Goal: Task Accomplishment & Management: Use online tool/utility

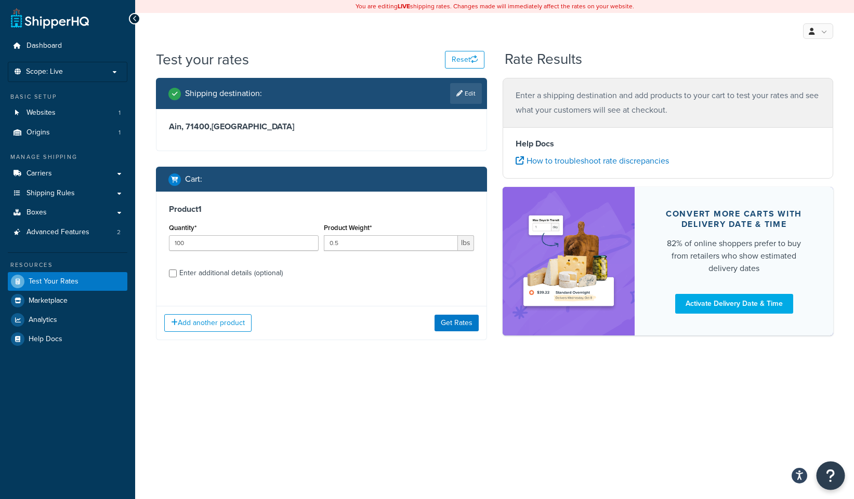
click at [829, 480] on icon "Open Resource Center" at bounding box center [831, 476] width 10 height 15
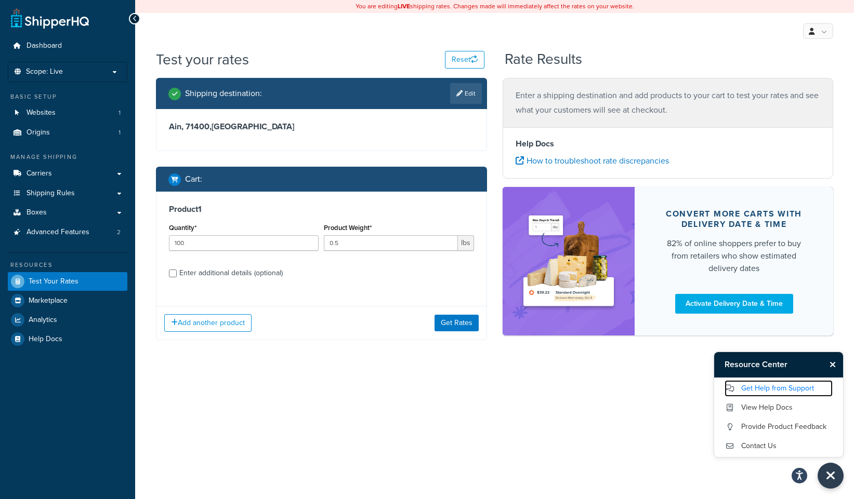
click at [754, 387] on link "Get Help from Support" at bounding box center [778, 388] width 108 height 17
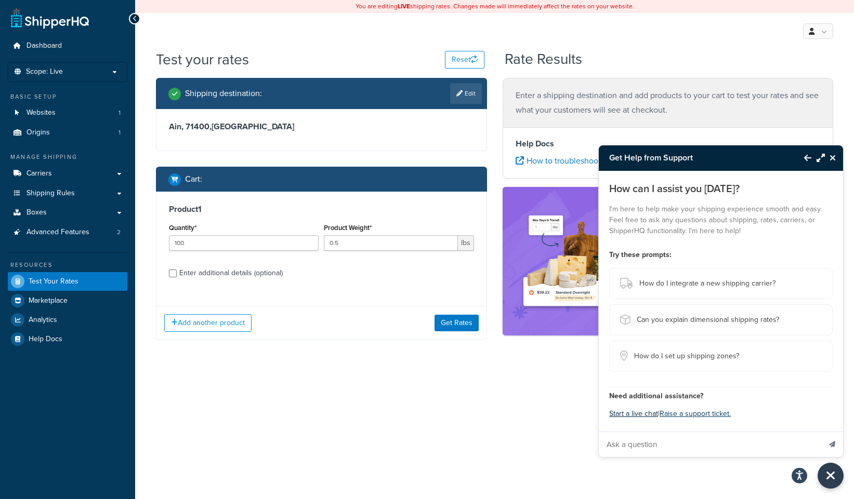
click at [635, 410] on button "Start a live chat" at bounding box center [633, 414] width 49 height 15
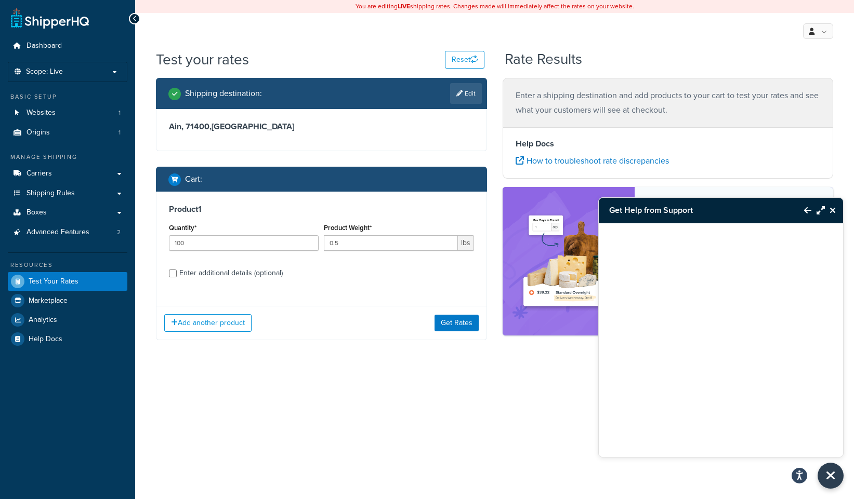
click at [653, 304] on div at bounding box center [721, 327] width 244 height 208
click at [819, 30] on link at bounding box center [818, 31] width 30 height 16
click at [779, 116] on span "Contact Us" at bounding box center [776, 115] width 32 height 10
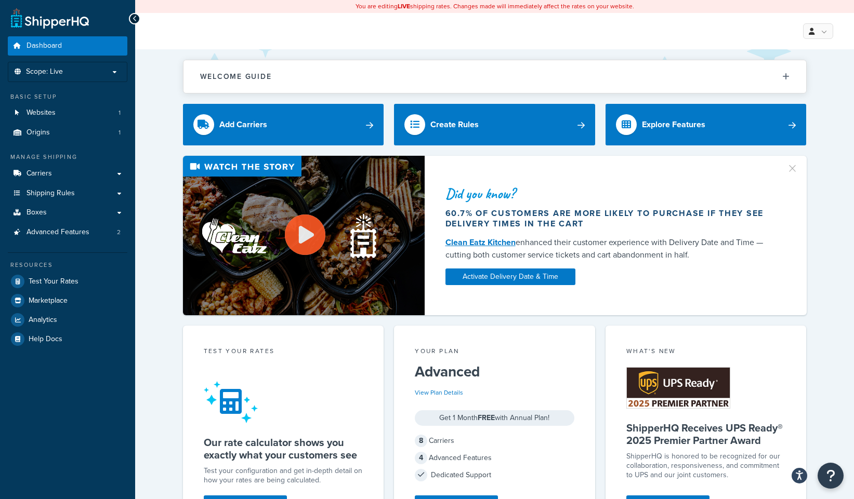
click at [219, 273] on html "Press Option+1 for screen-reader mode, Option+0 to cancel Accessibility Screen-…" at bounding box center [427, 503] width 854 height 1006
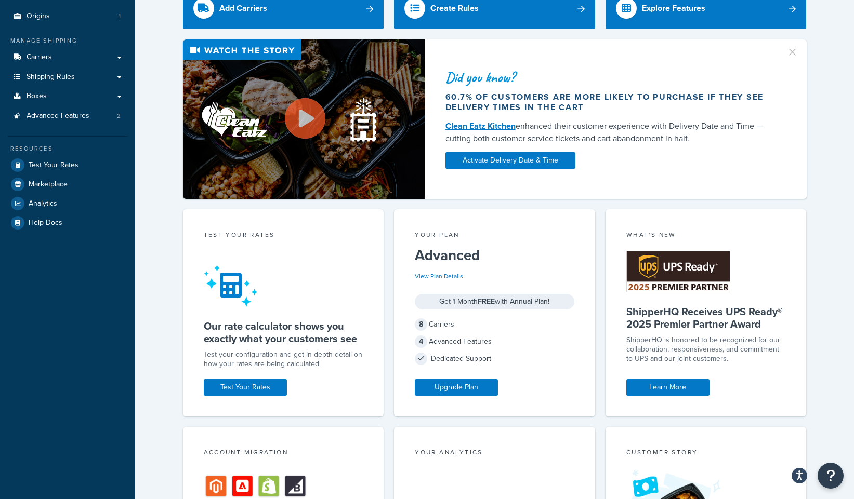
scroll to position [118, 0]
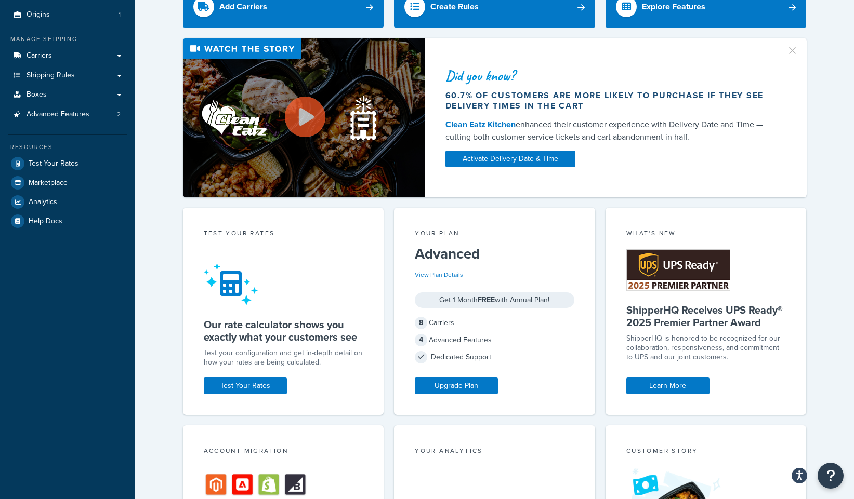
click at [474, 312] on div "Your Plan Advanced View Plan Details Get 1 Month FREE with Annual Plan! 8 Carri…" at bounding box center [494, 311] width 201 height 207
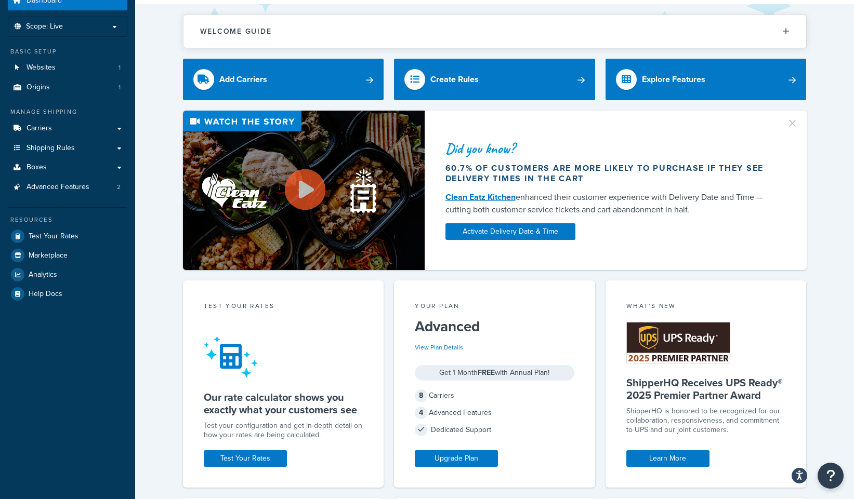
scroll to position [0, 0]
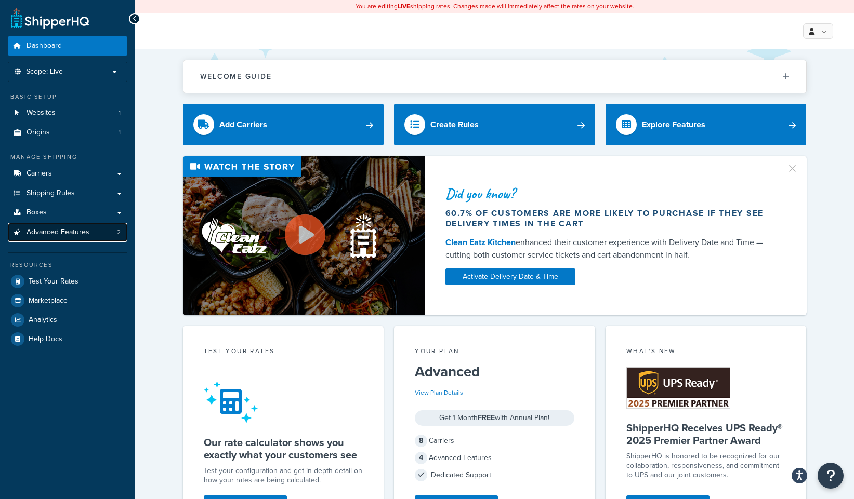
click at [63, 231] on span "Advanced Features" at bounding box center [57, 232] width 63 height 9
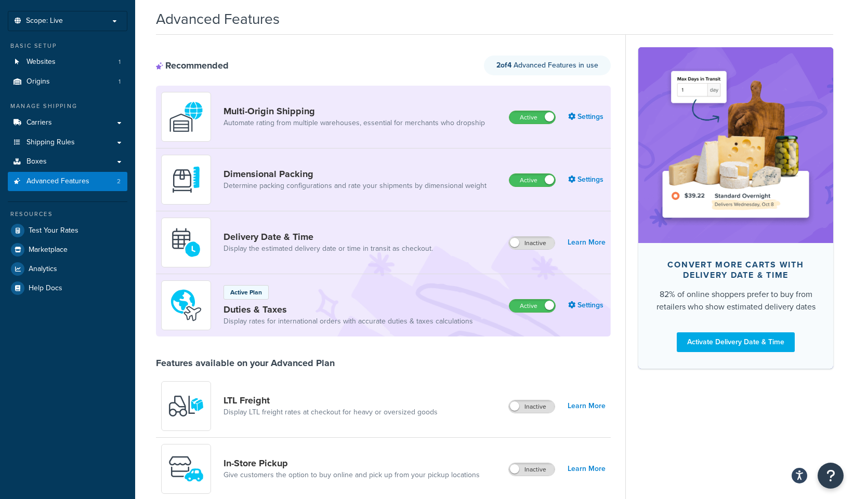
scroll to position [59, 0]
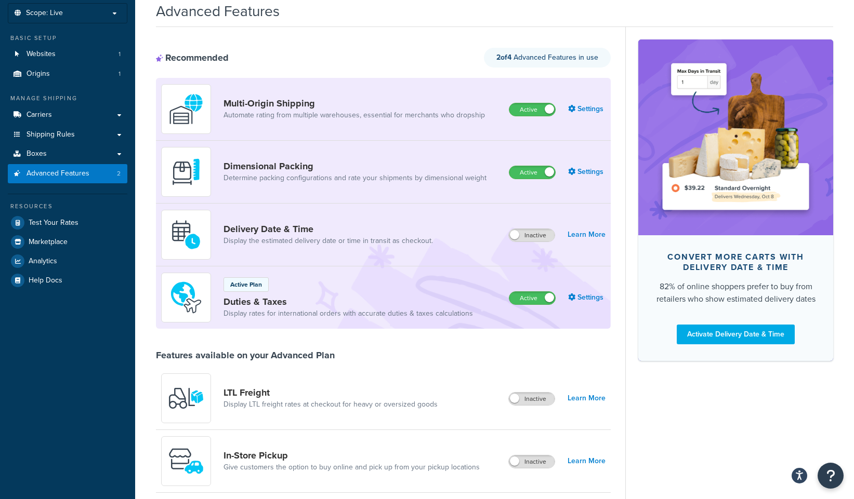
click at [238, 285] on p "Active Plan" at bounding box center [246, 284] width 32 height 9
click at [441, 322] on div "Active Plan Duties & Taxes Display rates for international orders with accurate…" at bounding box center [321, 298] width 320 height 50
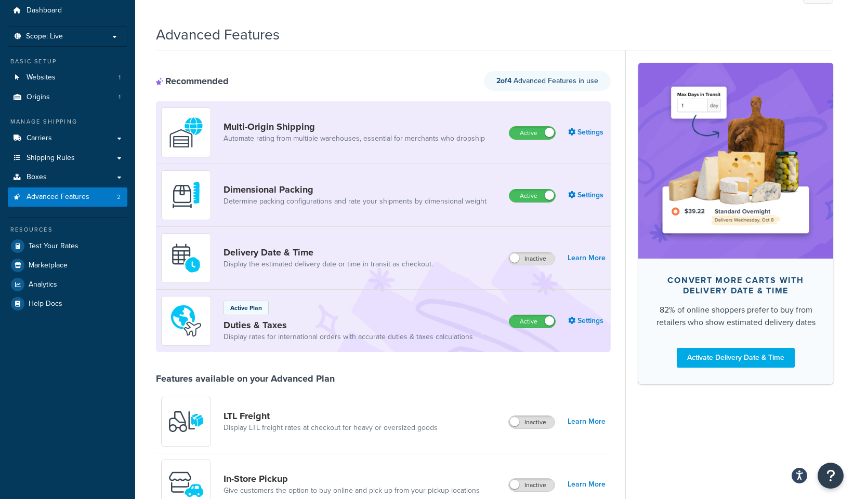
scroll to position [0, 0]
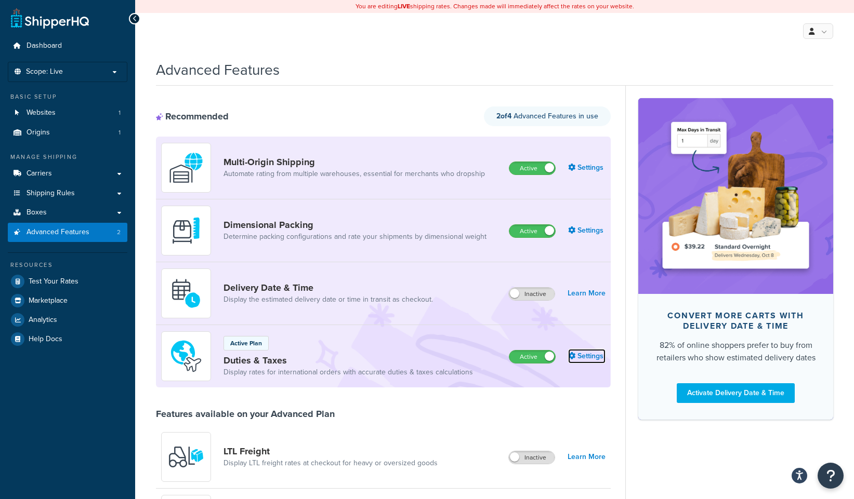
click at [576, 355] on link "Settings" at bounding box center [586, 356] width 37 height 15
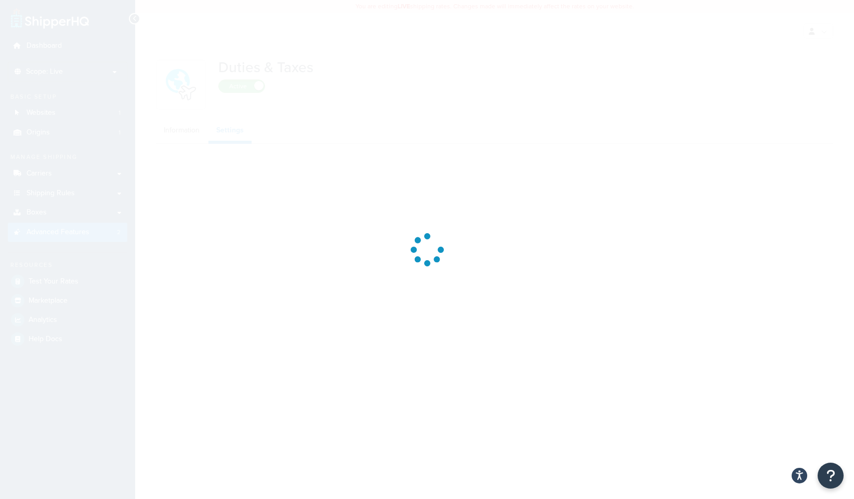
select select "US"
select select "false"
select select "AVERAGE"
select select "BUSINESS"
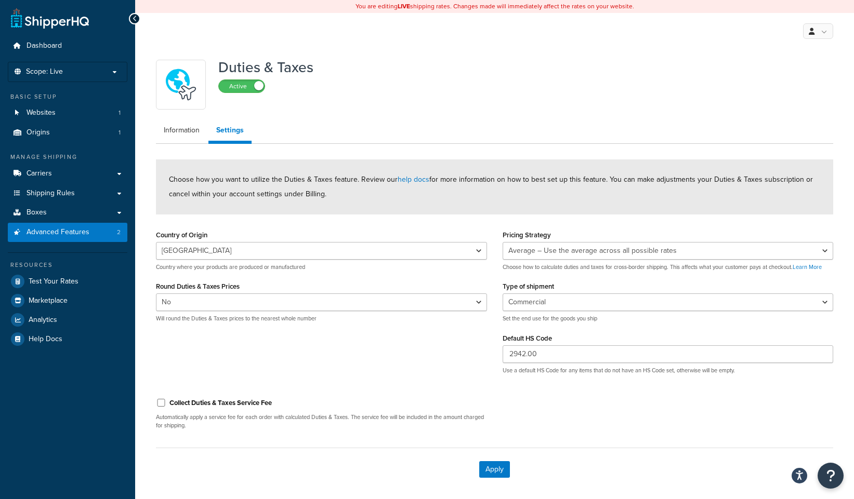
click at [163, 408] on div "Collect Duties & Taxes Service Fee" at bounding box center [321, 402] width 331 height 16
click at [162, 403] on input "Collect Duties & Taxes Service Fee" at bounding box center [161, 403] width 10 height 8
checkbox input "false"
click at [180, 126] on link "Information" at bounding box center [181, 130] width 51 height 21
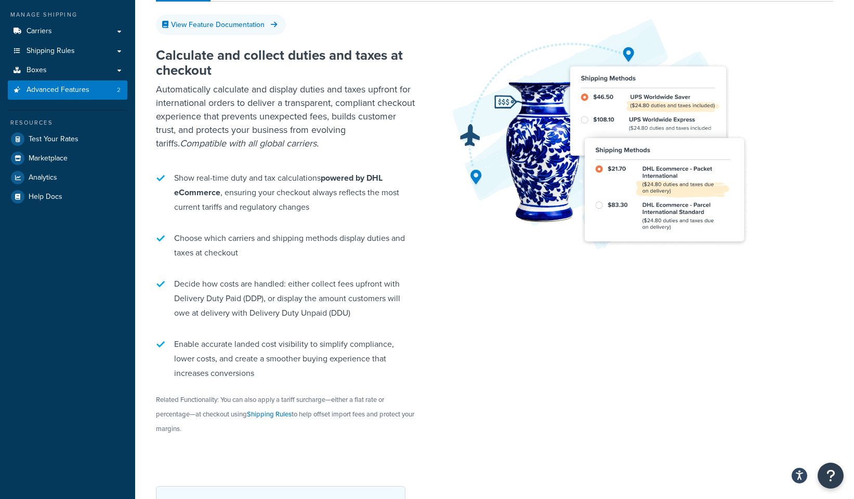
scroll to position [145, 0]
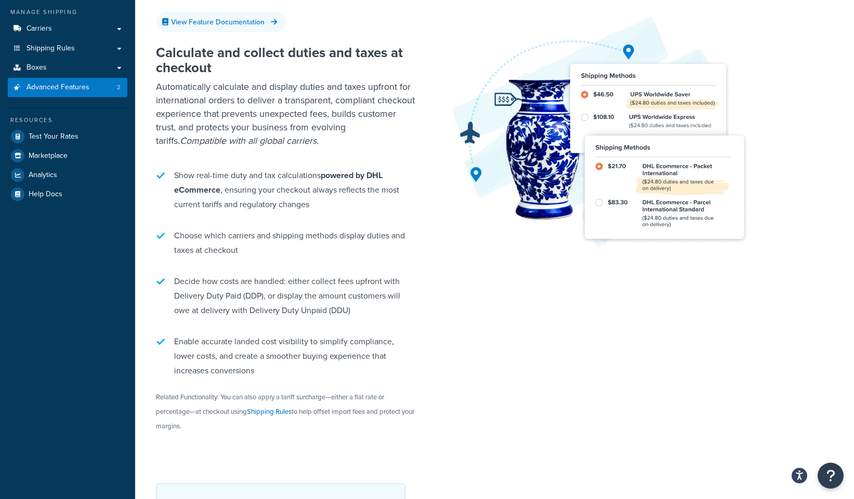
click at [238, 312] on li "Decide how costs are handled: either collect fees upfront with Delivery Duty Pa…" at bounding box center [286, 296] width 260 height 54
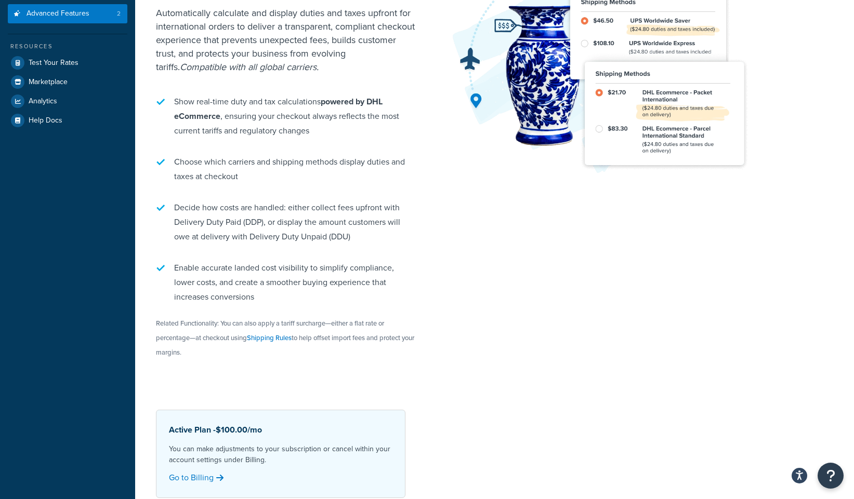
scroll to position [269, 0]
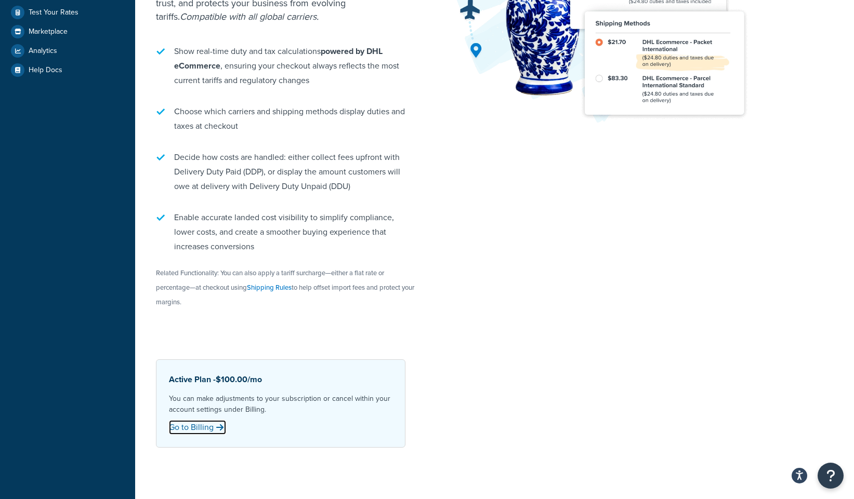
click at [194, 425] on link "Go to Billing" at bounding box center [197, 427] width 57 height 15
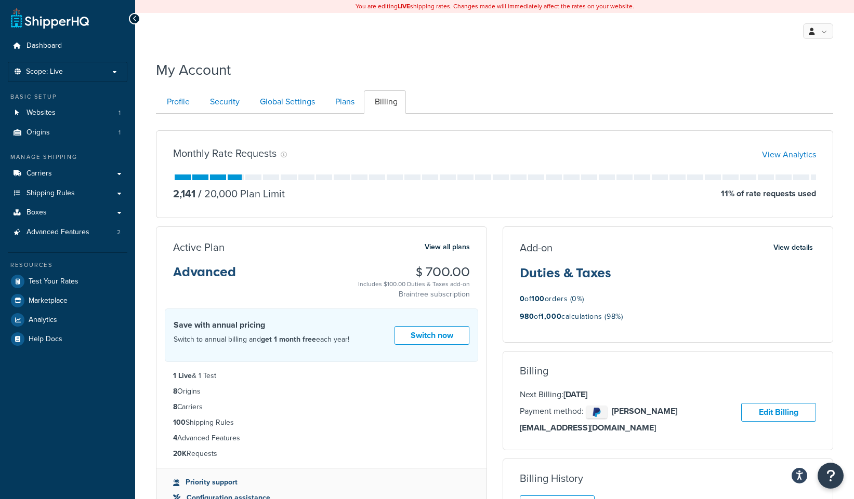
click at [528, 319] on strong "980" at bounding box center [527, 316] width 15 height 11
click at [521, 303] on strong "0" at bounding box center [522, 299] width 5 height 11
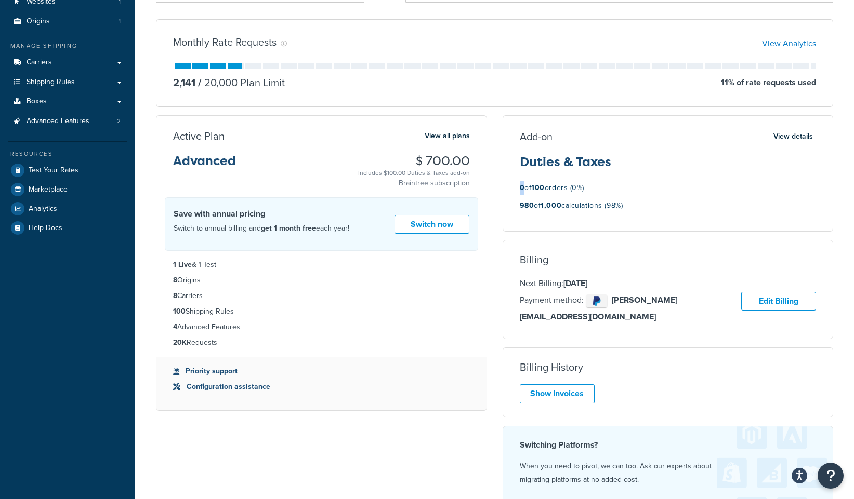
scroll to position [29, 0]
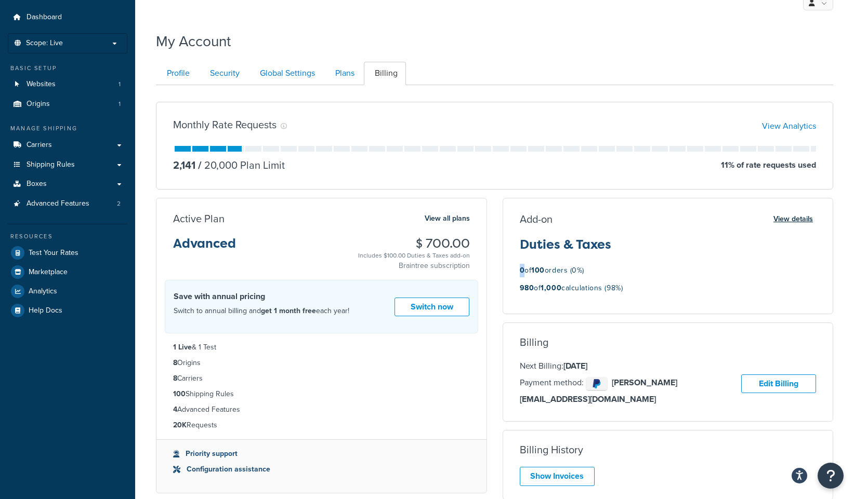
click at [785, 219] on button "View details" at bounding box center [793, 219] width 46 height 15
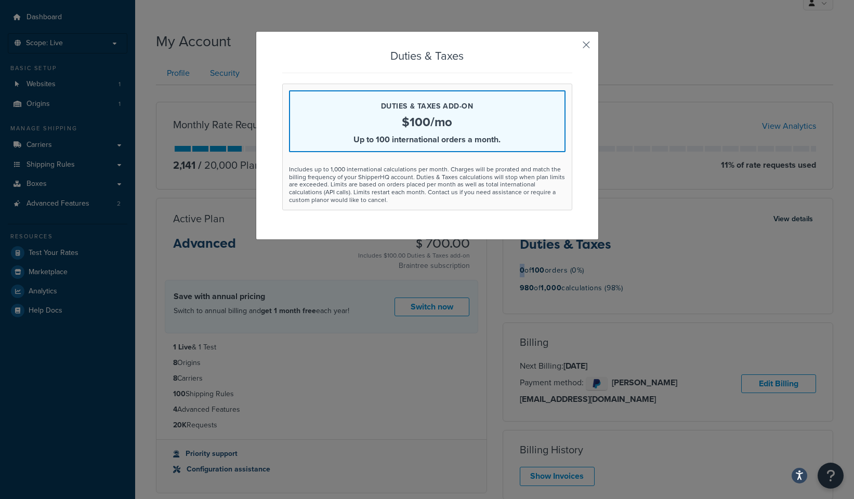
click at [572, 47] on button "button" at bounding box center [570, 48] width 3 height 3
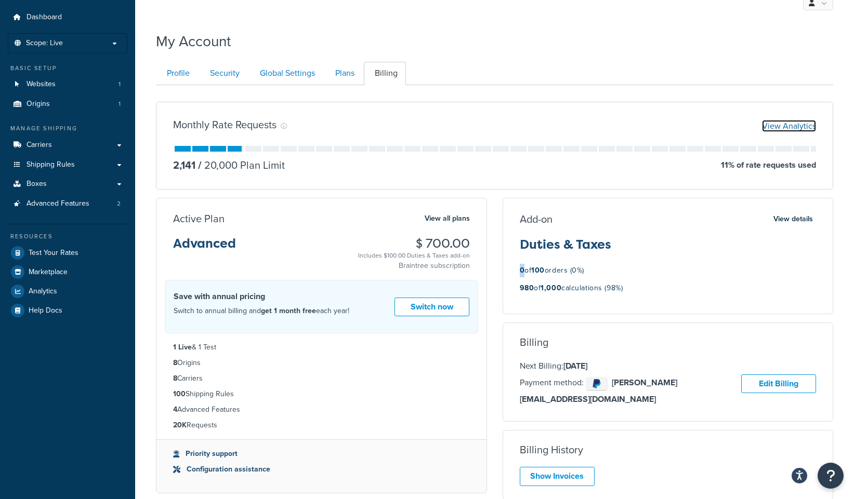
click at [782, 126] on link "View Analytics" at bounding box center [789, 126] width 54 height 12
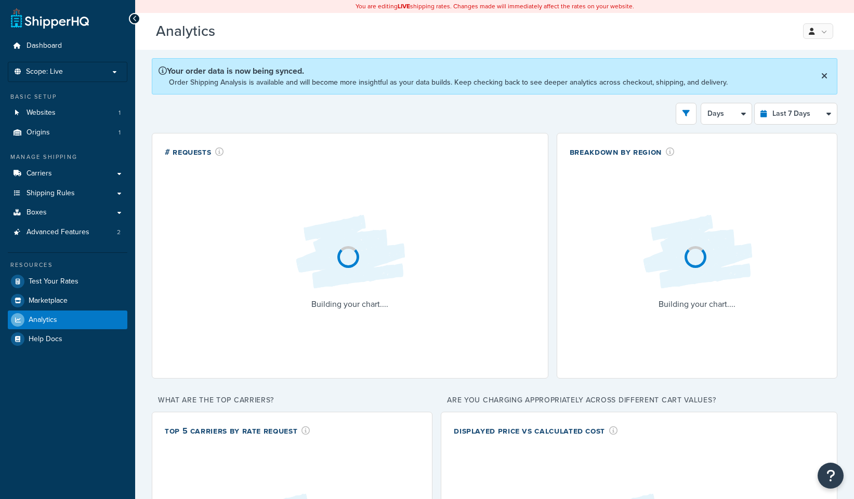
select select "last_7_days"
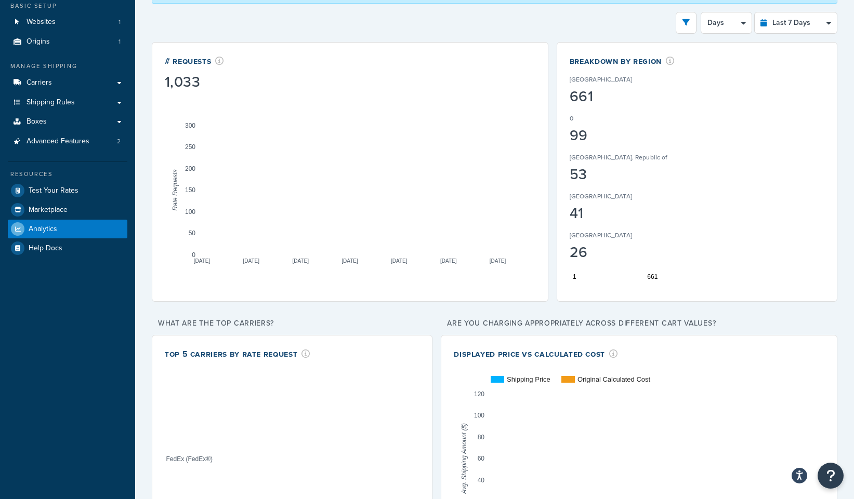
scroll to position [91, 0]
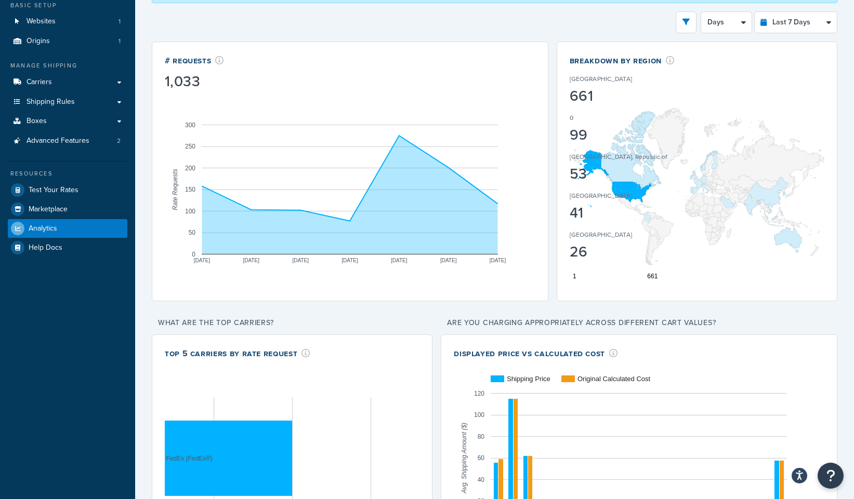
click at [632, 190] on div "United States 661 0 99 Korea, Republic of 53 Canada 41 Norway 26" at bounding box center [623, 164] width 109 height 195
click at [629, 192] on div "[GEOGRAPHIC_DATA]" at bounding box center [618, 198] width 98 height 15
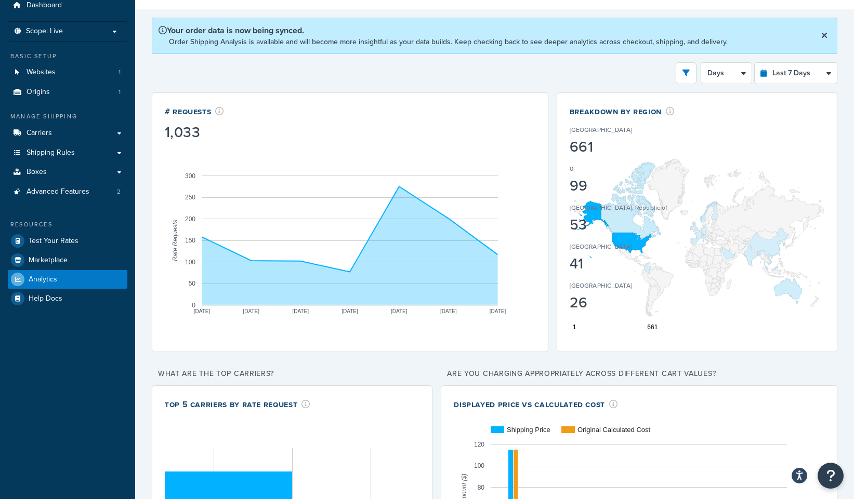
scroll to position [0, 0]
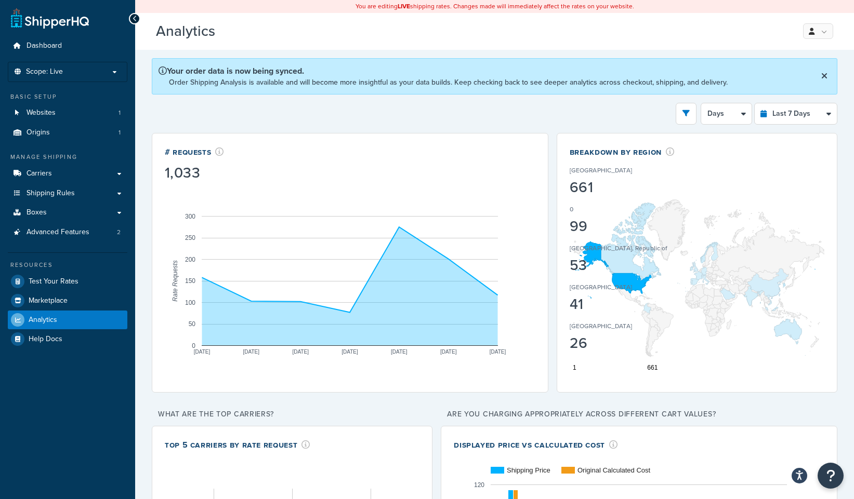
click at [435, 280] on icon "A chart." at bounding box center [350, 286] width 296 height 118
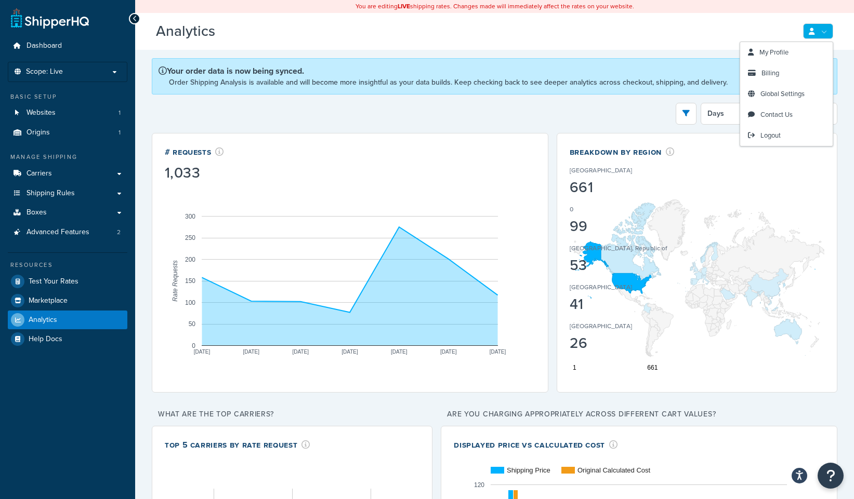
click at [822, 27] on link at bounding box center [818, 31] width 30 height 16
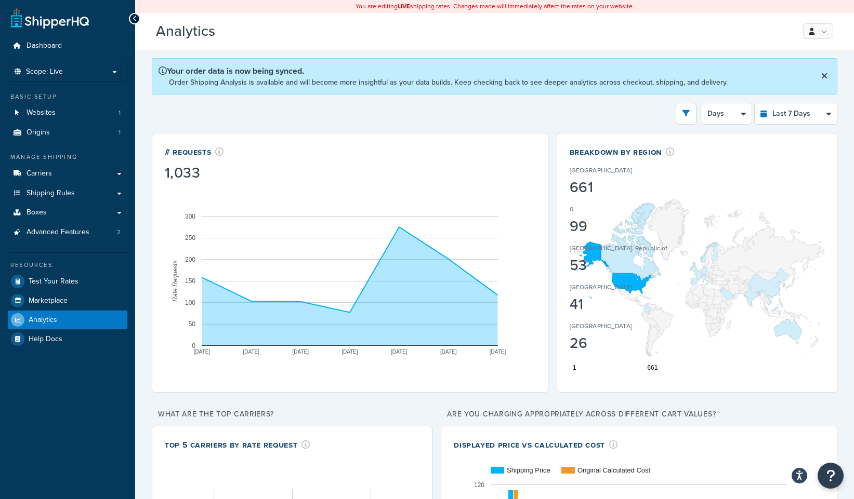
click at [559, 109] on div "Filters Website Aladdin Scientific Destination United States United Kingdom Afg…" at bounding box center [494, 114] width 685 height 22
click at [734, 115] on select "Days 12 Hours 6 Hours" at bounding box center [726, 113] width 50 height 21
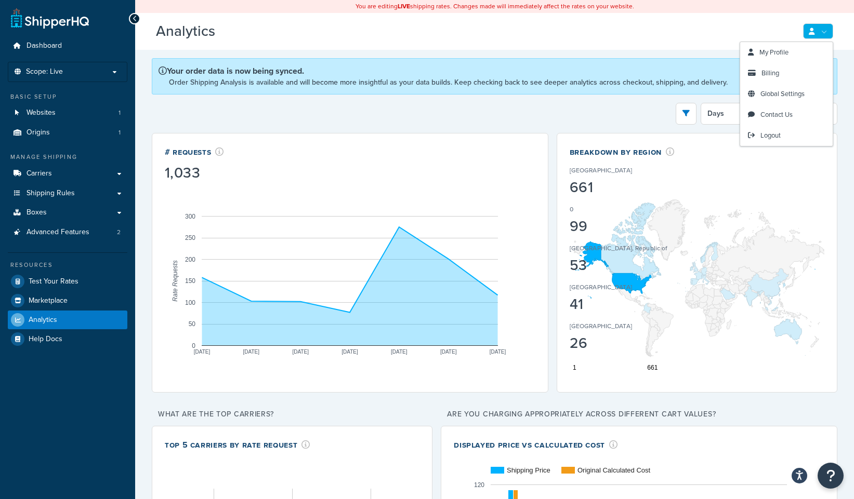
click at [819, 24] on link at bounding box center [818, 31] width 30 height 16
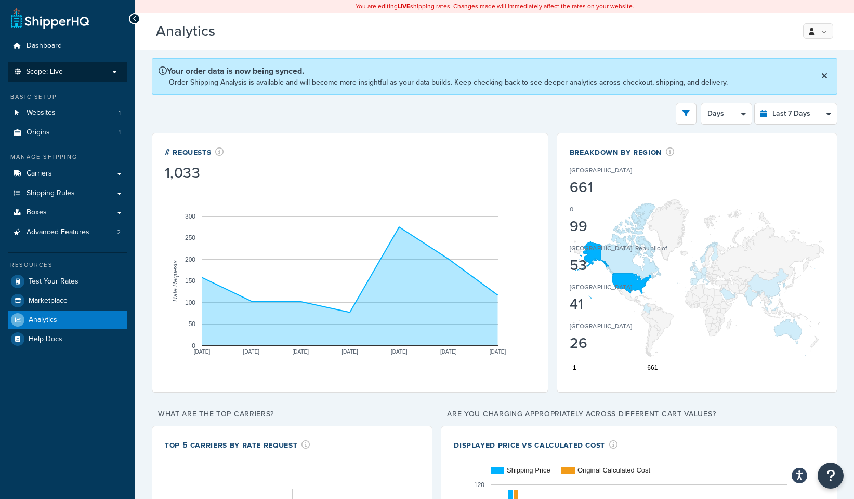
click at [67, 73] on p "Scope: Live" at bounding box center [67, 72] width 110 height 9
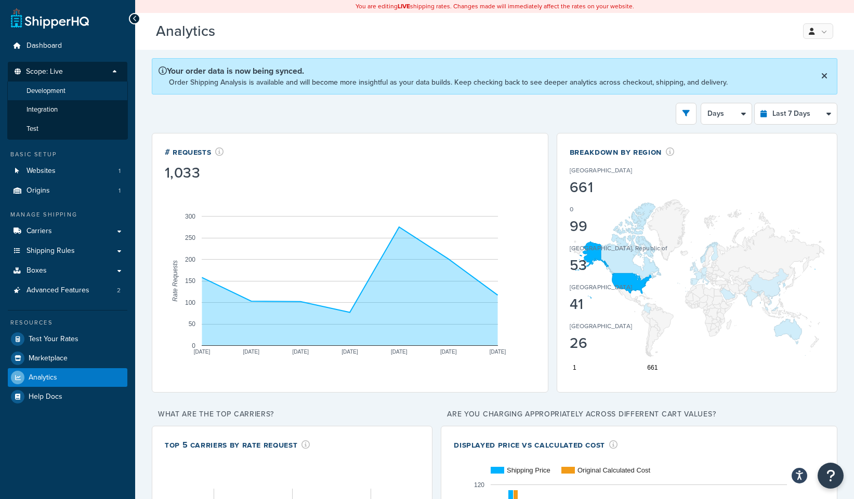
click at [64, 98] on li "Development" at bounding box center [67, 91] width 121 height 19
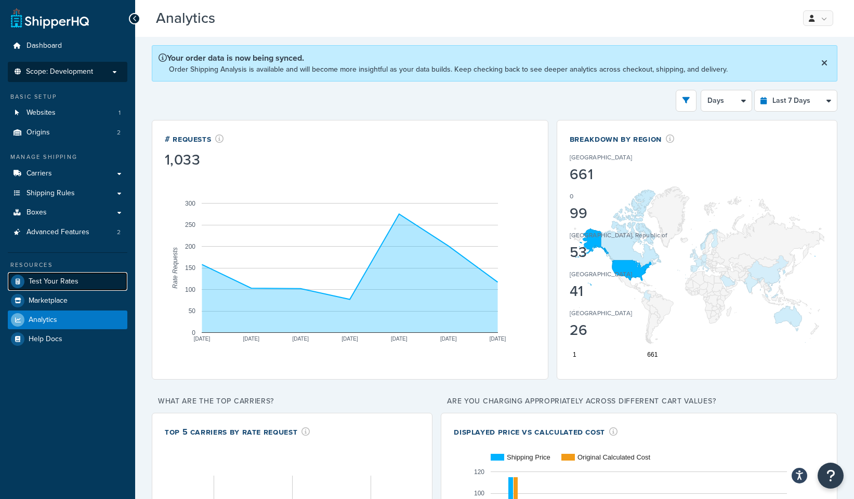
click at [64, 282] on span "Test Your Rates" at bounding box center [54, 281] width 50 height 9
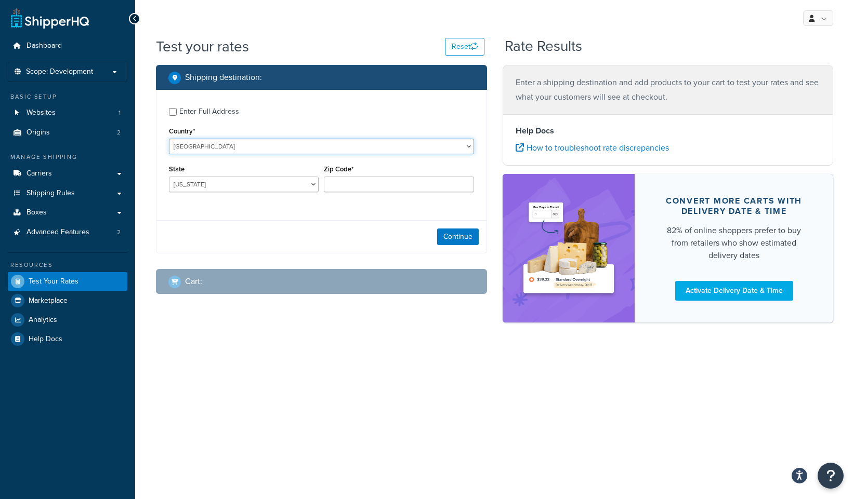
click at [316, 150] on select "United States United Kingdom Afghanistan Åland Islands Albania Algeria American…" at bounding box center [321, 147] width 305 height 16
select select "FR"
click at [169, 139] on select "United States United Kingdom Afghanistan Åland Islands Albania Algeria American…" at bounding box center [321, 147] width 305 height 16
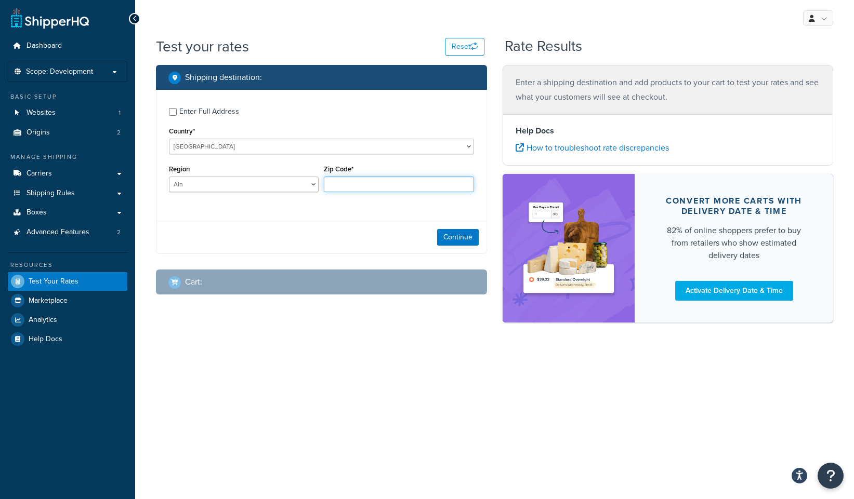
click at [339, 187] on input "Zip Code*" at bounding box center [399, 185] width 150 height 16
click at [353, 182] on input "Zip Code*" at bounding box center [399, 185] width 150 height 16
type input "75004"
click at [465, 238] on button "Continue" at bounding box center [458, 237] width 42 height 17
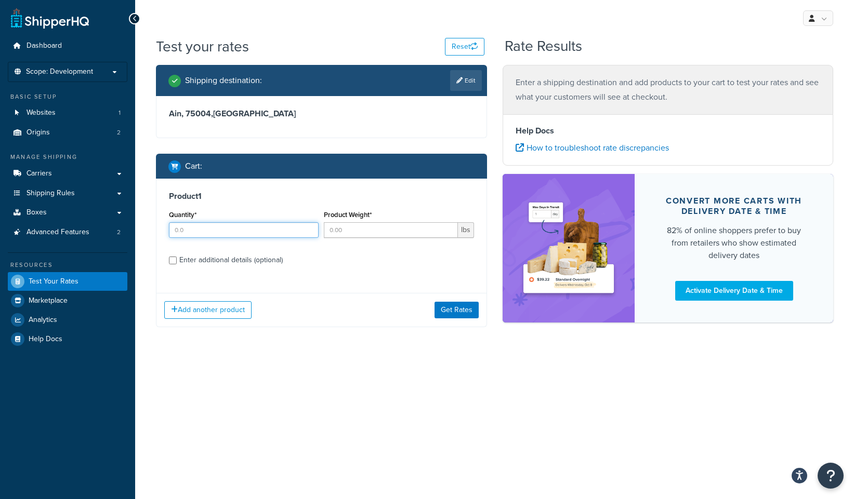
click at [223, 233] on input "Quantity*" at bounding box center [244, 230] width 150 height 16
type input "100"
type input "0.5"
click at [459, 314] on button "Get Rates" at bounding box center [456, 310] width 44 height 17
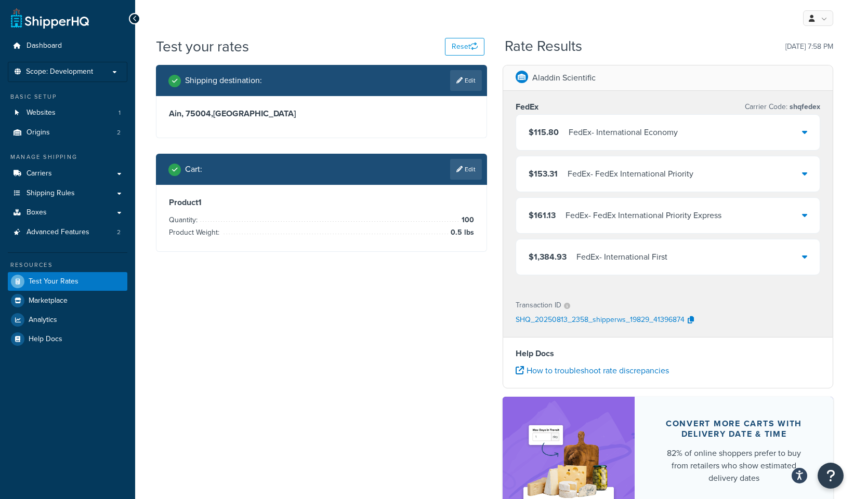
click at [806, 135] on icon at bounding box center [804, 132] width 5 height 8
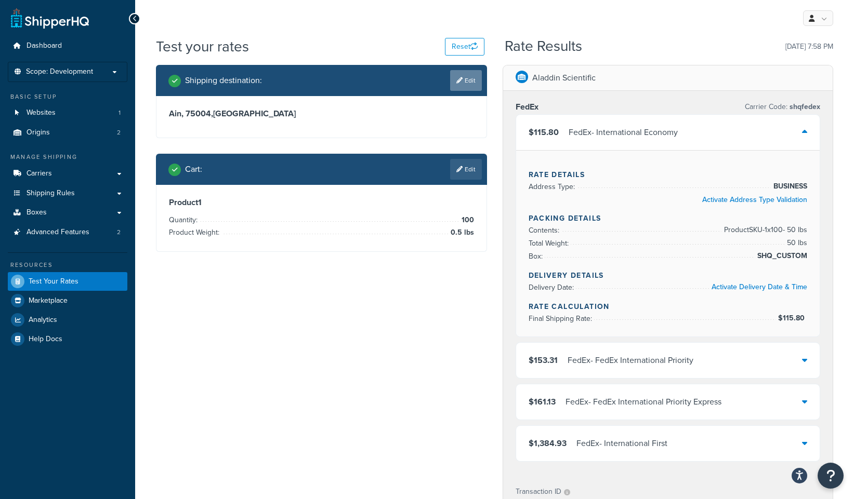
click at [458, 81] on icon at bounding box center [459, 80] width 6 height 6
select select "FR"
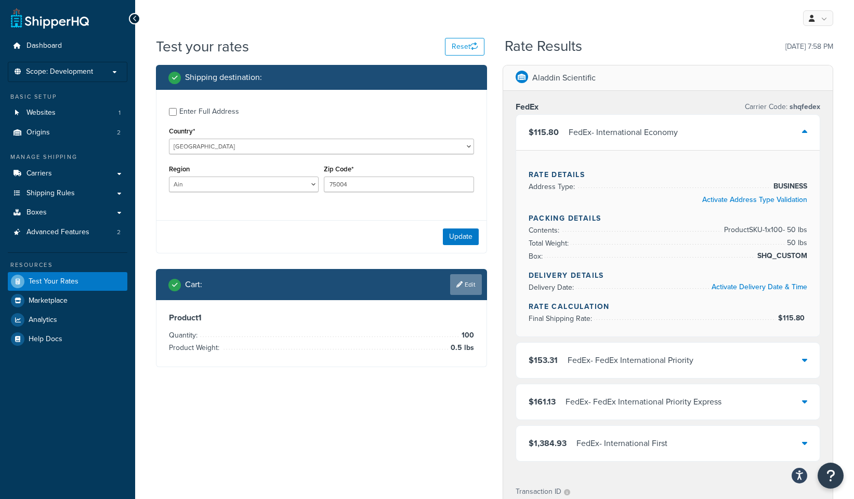
click at [462, 287] on link "Edit" at bounding box center [466, 284] width 32 height 21
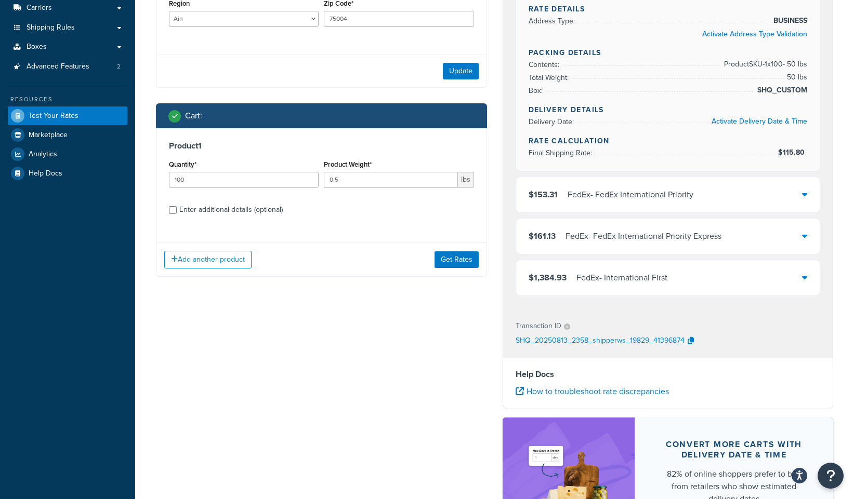
scroll to position [167, 0]
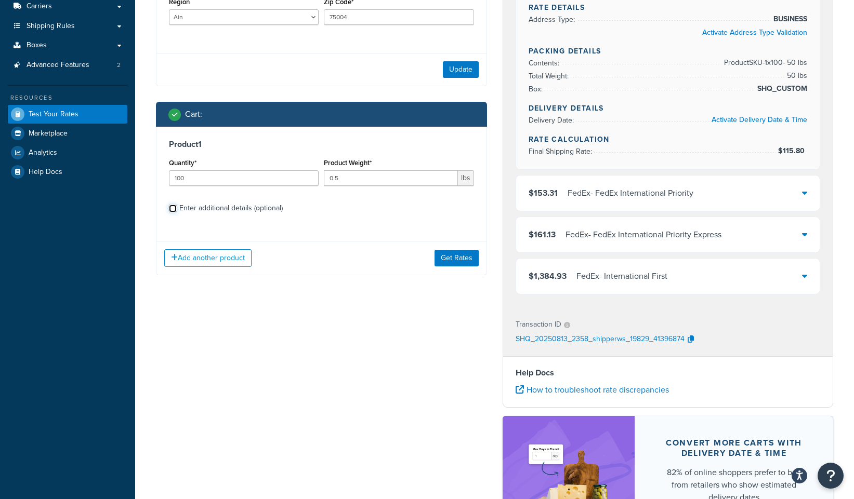
click at [175, 208] on input "Enter additional details (optional)" at bounding box center [173, 209] width 8 height 8
checkbox input "true"
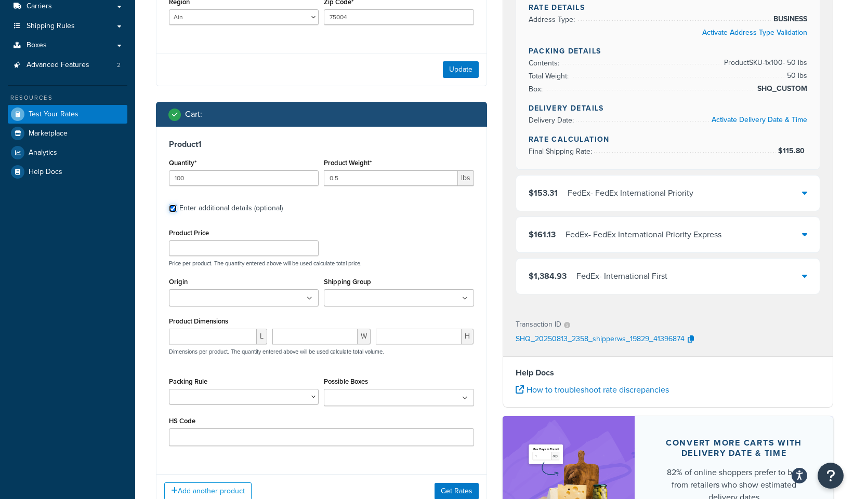
scroll to position [168, 0]
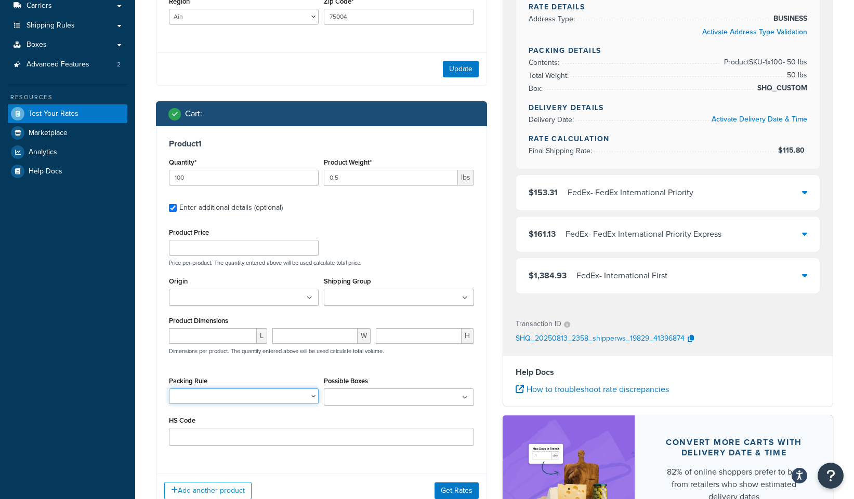
click at [310, 397] on select "For Normal Products For Special Products" at bounding box center [244, 397] width 150 height 16
select select "83535"
click at [169, 390] on select "For Normal Products For Special Products" at bounding box center [244, 397] width 150 height 16
click at [454, 487] on button "Get Rates" at bounding box center [456, 491] width 44 height 17
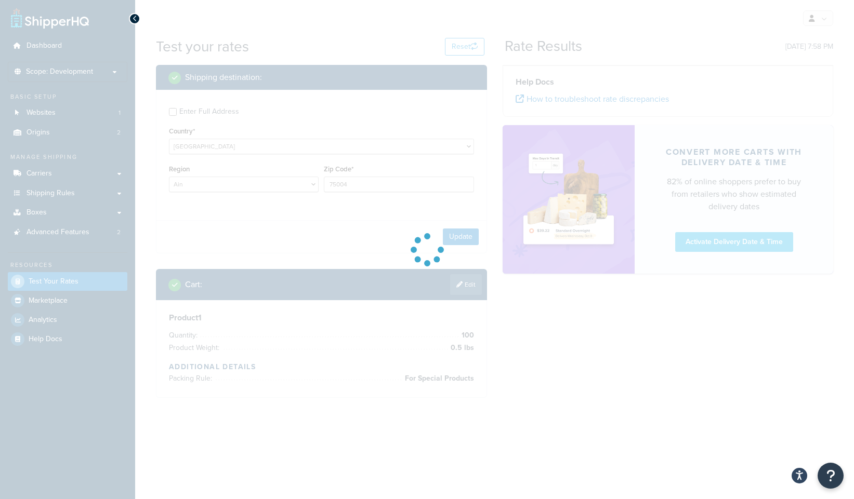
scroll to position [0, 0]
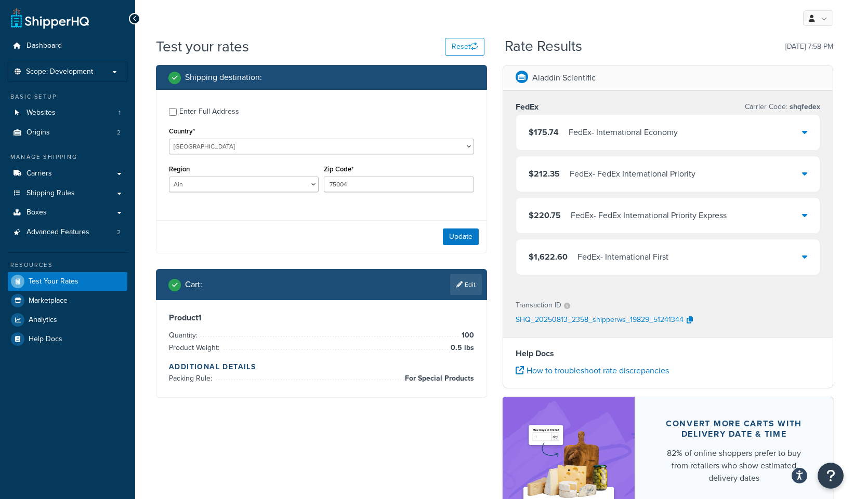
click at [803, 134] on icon at bounding box center [804, 132] width 5 height 8
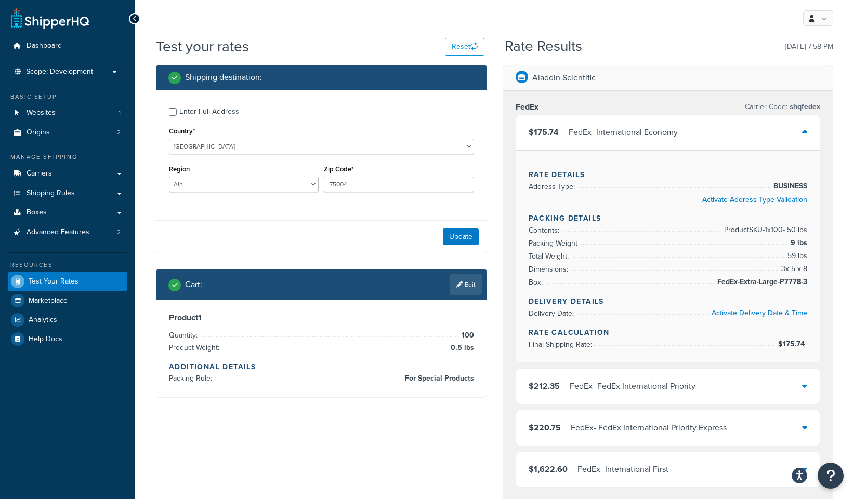
click at [803, 134] on icon at bounding box center [804, 132] width 5 height 8
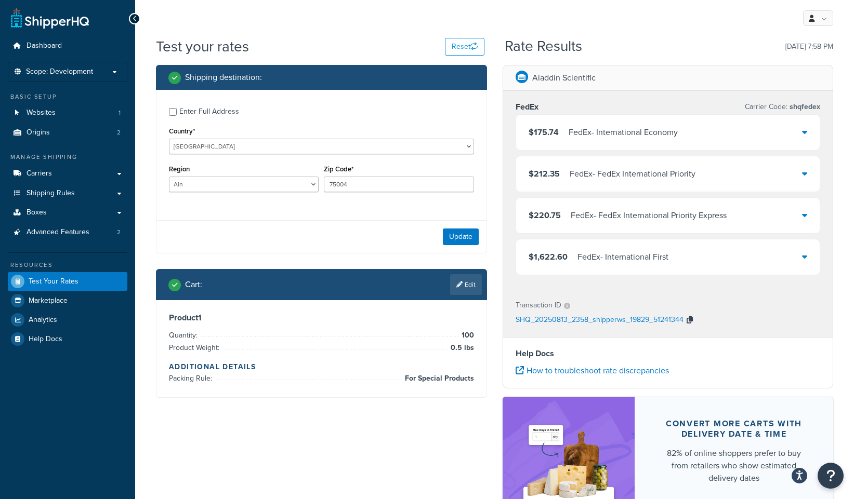
click at [689, 320] on icon "button" at bounding box center [689, 319] width 6 height 7
click at [807, 131] on div "$175.74 FedEx - International Economy" at bounding box center [668, 132] width 304 height 35
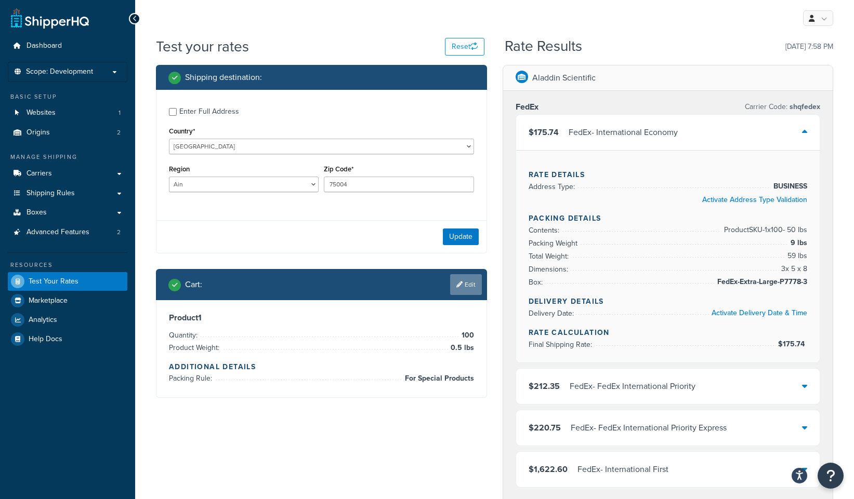
click at [470, 289] on link "Edit" at bounding box center [466, 284] width 32 height 21
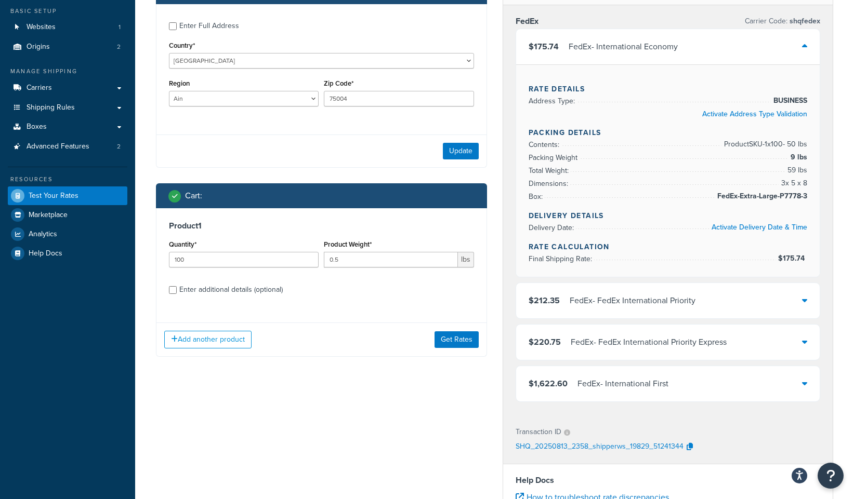
scroll to position [88, 0]
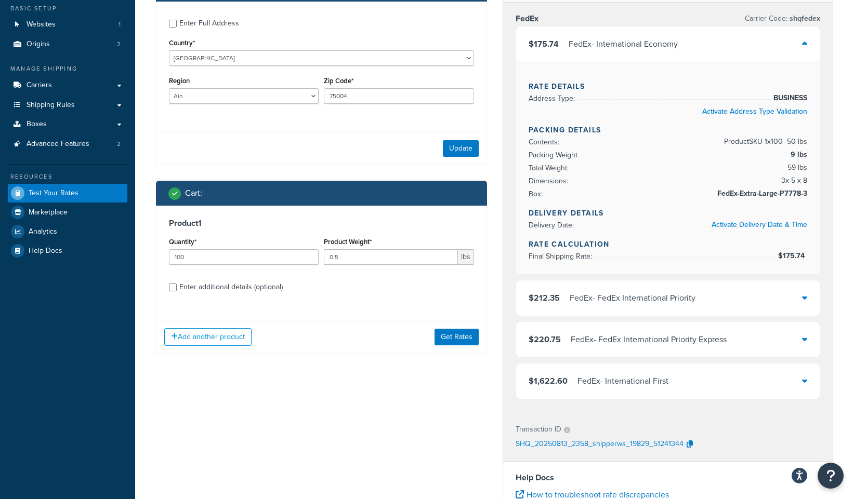
click at [228, 283] on div "Enter additional details (optional)" at bounding box center [230, 287] width 103 height 15
click at [177, 284] on input "Enter additional details (optional)" at bounding box center [173, 288] width 8 height 8
checkbox input "true"
select select "83535"
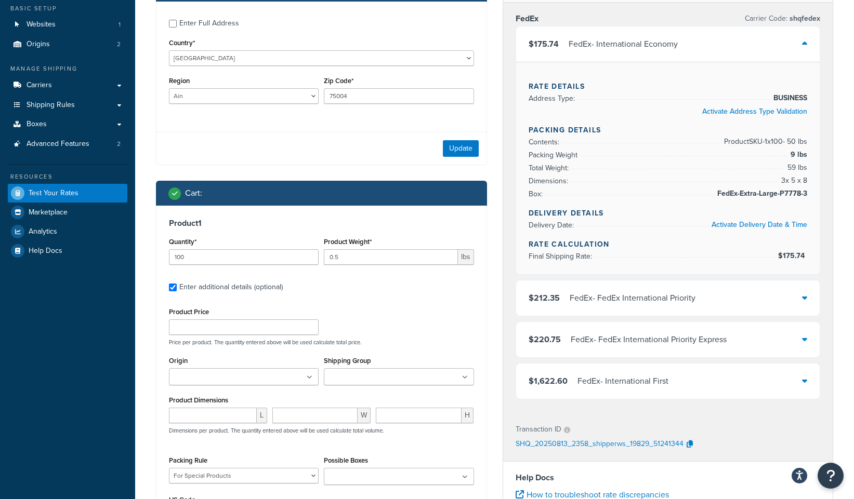
click at [215, 376] on input "Origin" at bounding box center [218, 377] width 92 height 11
click at [143, 416] on div "Test your rates Reset Rate Results 08/13/2025, 7:58 PM Shipping destination : E…" at bounding box center [494, 327] width 719 height 758
click at [203, 418] on input "number" at bounding box center [213, 416] width 88 height 16
type input "2"
click at [296, 416] on input "number" at bounding box center [314, 416] width 85 height 16
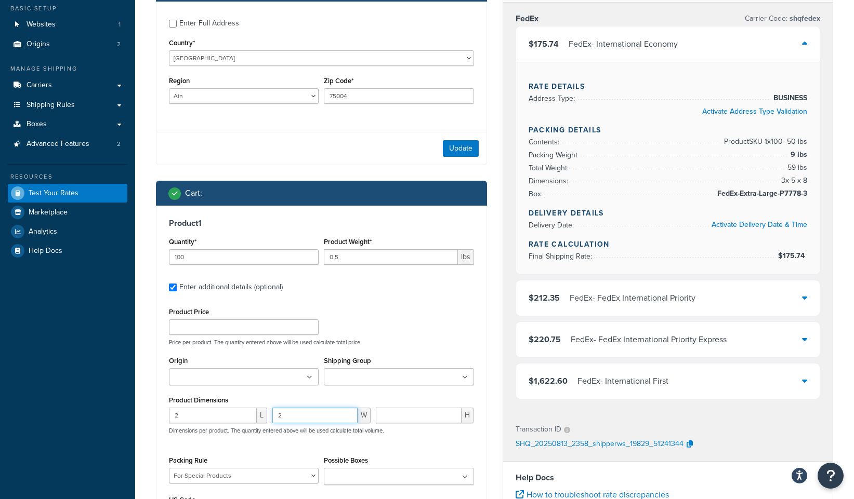
type input "2"
click at [410, 416] on input "number" at bounding box center [419, 416] width 86 height 16
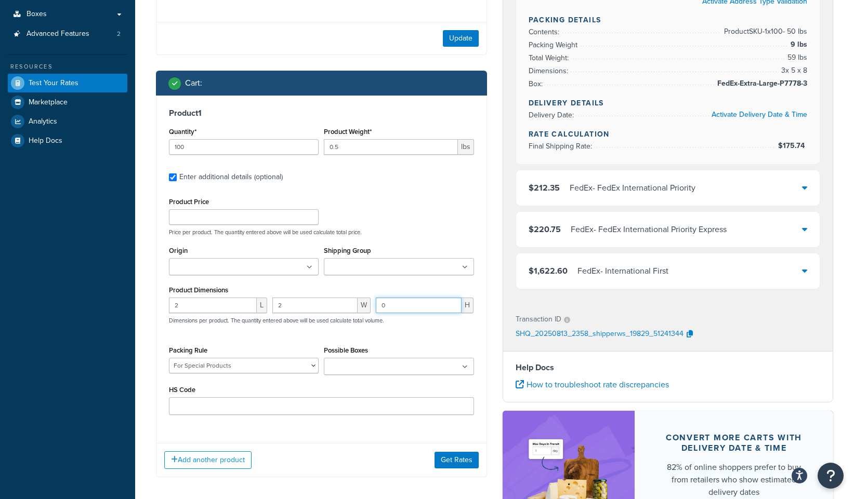
scroll to position [214, 0]
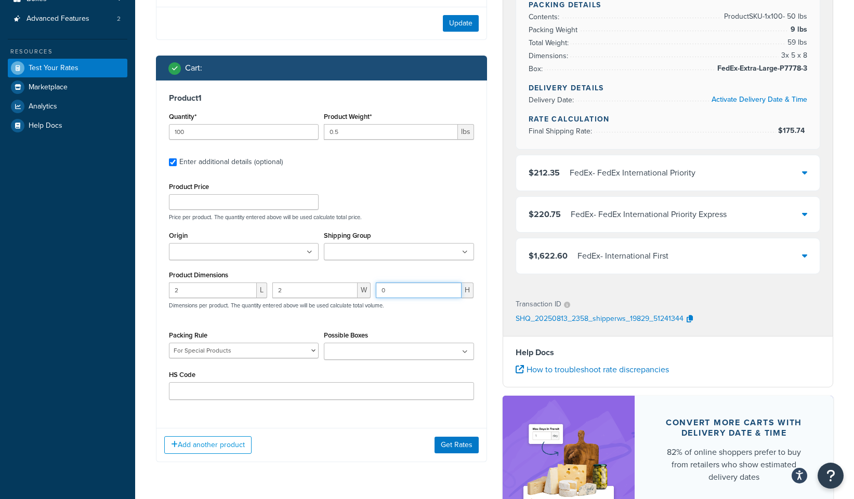
type input "0"
click at [326, 391] on div "HS Code" at bounding box center [321, 384] width 305 height 32
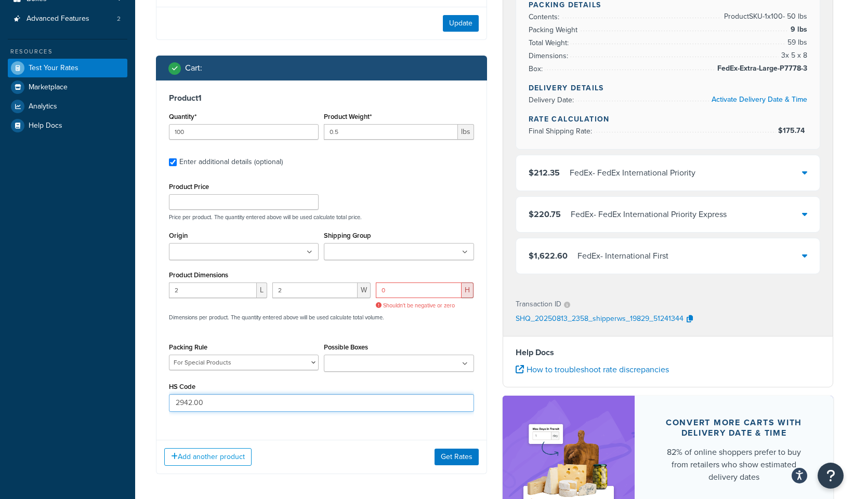
type input "2942.00"
click at [418, 289] on input "0" at bounding box center [419, 291] width 86 height 16
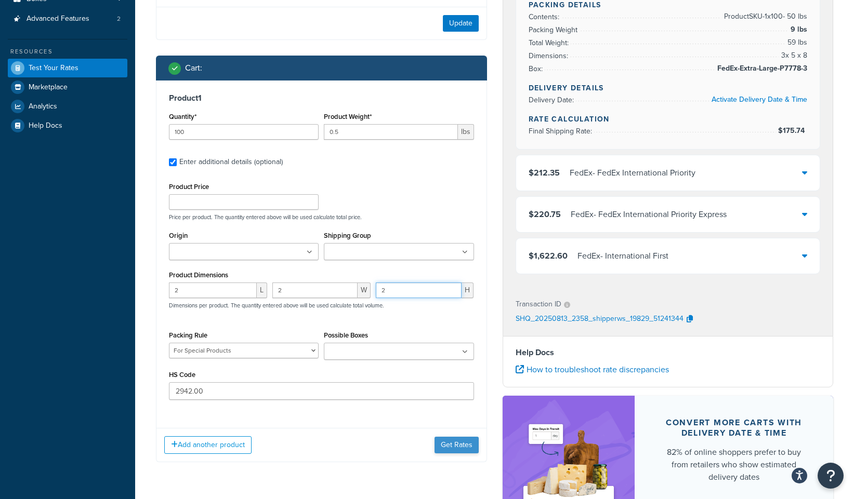
type input "2"
click at [449, 450] on button "Get Rates" at bounding box center [456, 445] width 44 height 17
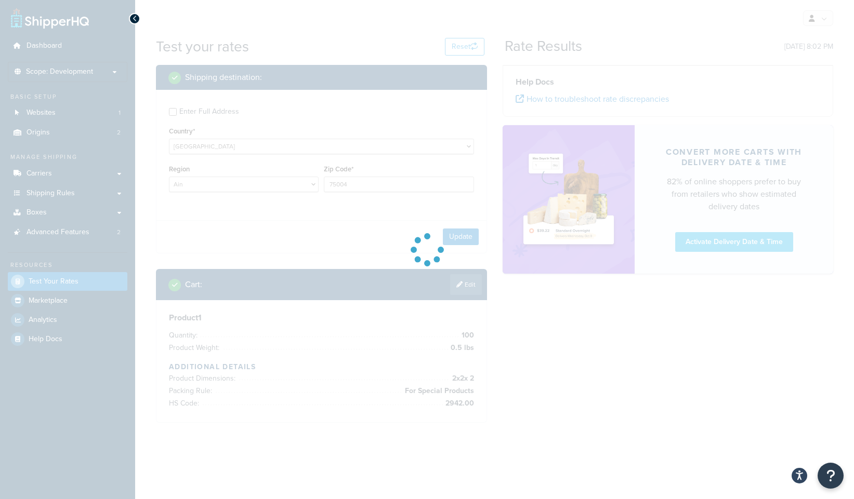
scroll to position [0, 0]
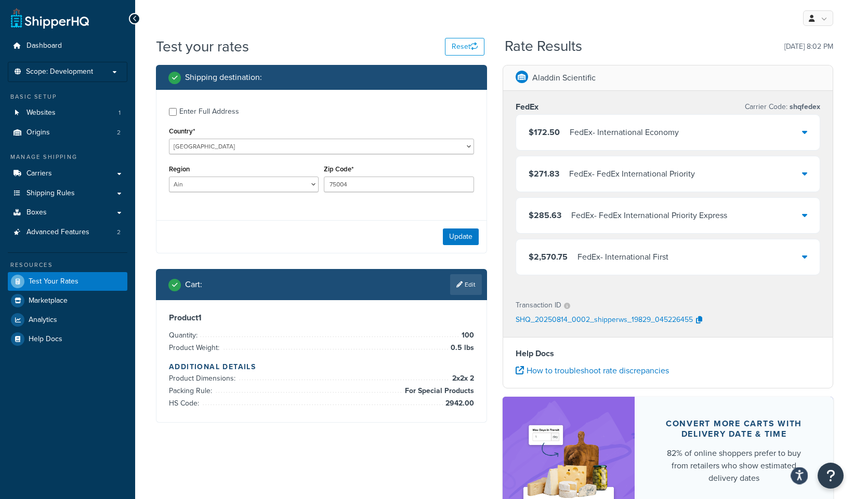
click at [801, 480] on icon "Open accessiBe: accessibility options, statement and help" at bounding box center [799, 477] width 8 height 9
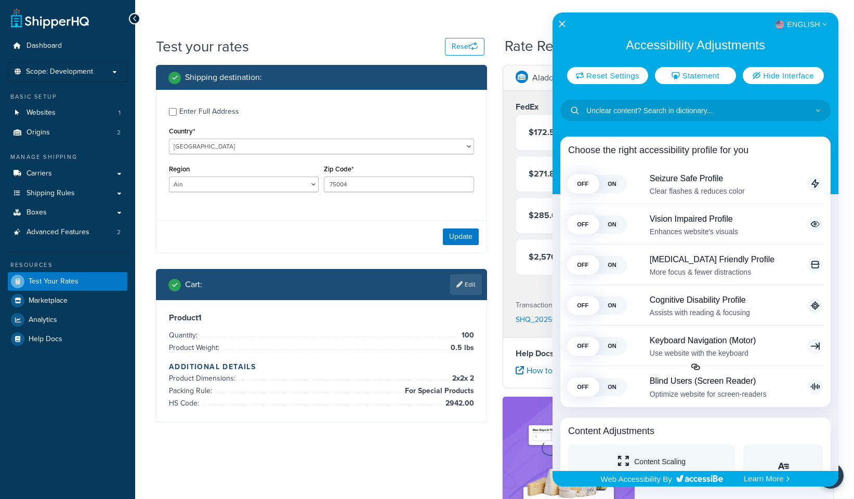
click at [560, 19] on div "English" at bounding box center [695, 25] width 286 height 14
click at [562, 24] on icon "Close Accessibility Interface" at bounding box center [562, 23] width 7 height 7
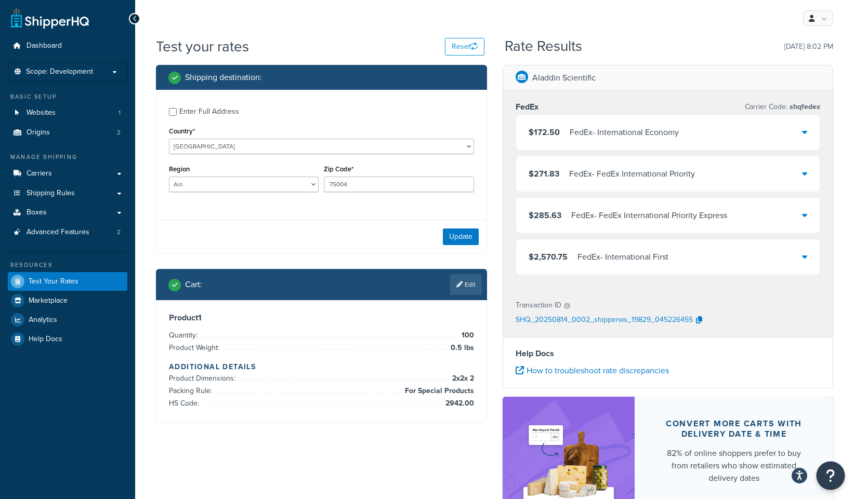
click at [829, 480] on icon "Open Resource Center" at bounding box center [831, 476] width 10 height 15
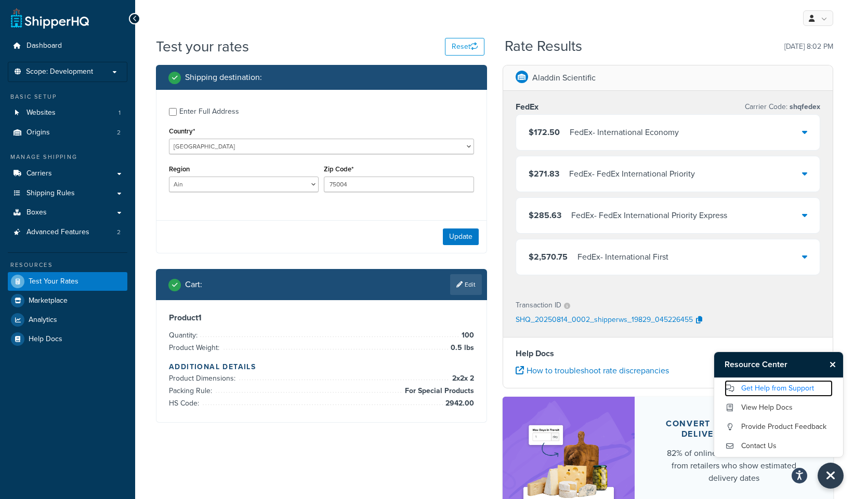
click at [754, 389] on link "Get Help from Support" at bounding box center [778, 388] width 108 height 17
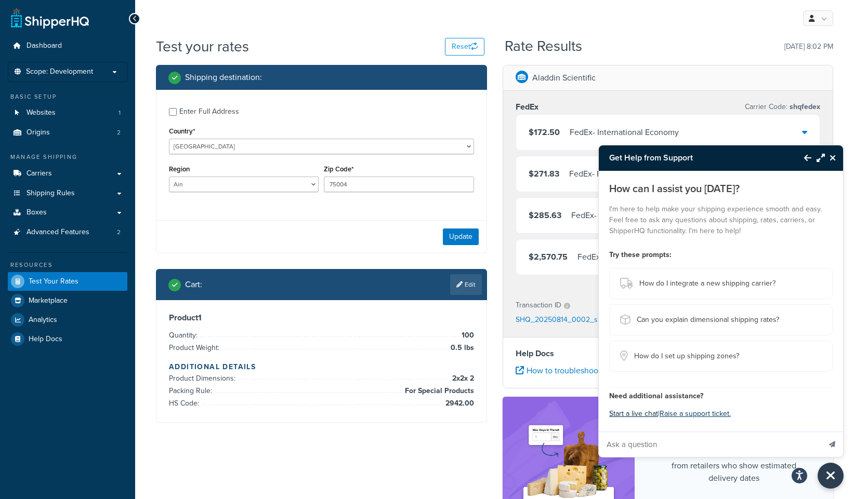
click at [644, 416] on button "Start a live chat" at bounding box center [633, 414] width 49 height 15
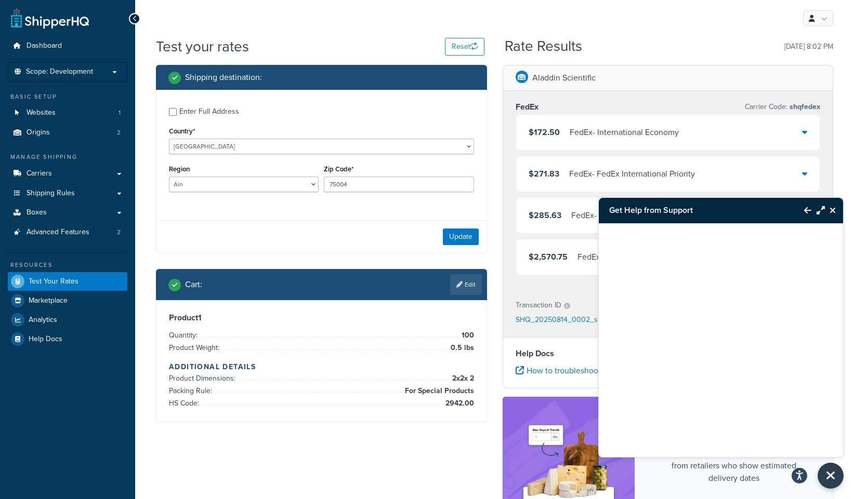
click at [685, 348] on div at bounding box center [721, 327] width 244 height 208
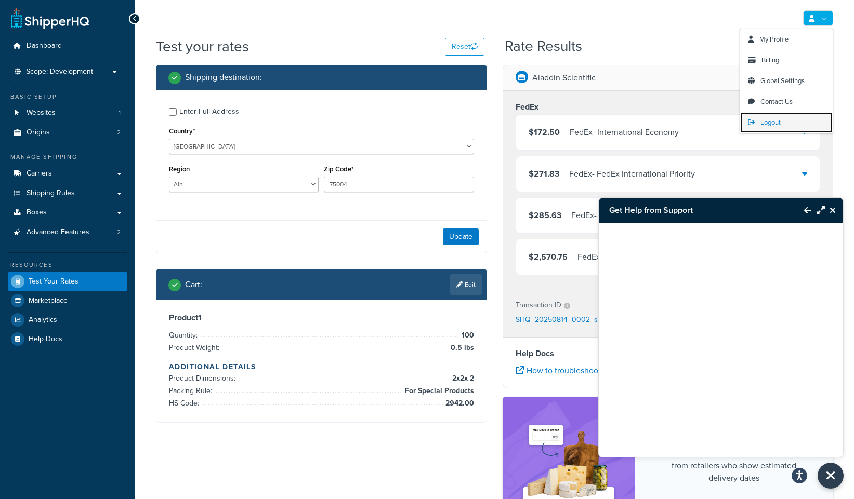
click at [784, 123] on link "Logout" at bounding box center [786, 122] width 92 height 21
